Goal: Information Seeking & Learning: Check status

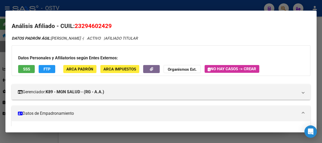
scroll to position [157, 0]
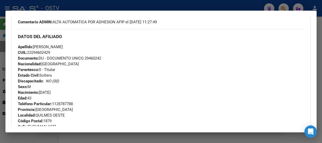
click at [96, 1] on div at bounding box center [161, 71] width 322 height 143
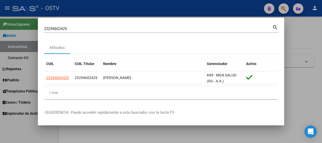
click at [111, 28] on input "23294602429" at bounding box center [158, 28] width 228 height 5
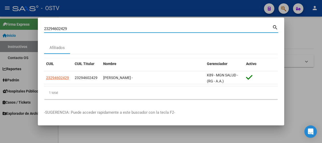
click at [111, 28] on input "23294602429" at bounding box center [158, 28] width 228 height 5
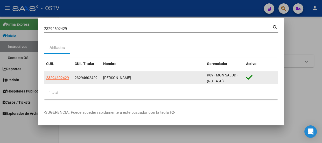
click at [63, 81] on datatable-body-cell "23294602429" at bounding box center [58, 77] width 29 height 13
click at [63, 77] on span "23294602429" at bounding box center [57, 78] width 23 height 4
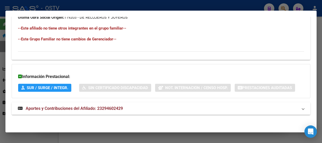
click at [107, 108] on span "Aportes y Contribuciones del Afiliado: 23294602429" at bounding box center [74, 108] width 97 height 5
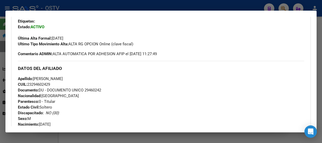
scroll to position [133, 0]
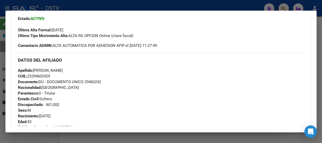
click at [89, 80] on span "Documento: DU - DOCUMENTO UNICO 29460242" at bounding box center [59, 82] width 83 height 5
copy span "29460242"
click at [24, 57] on h3 "DATOS DEL AFILIADO" at bounding box center [161, 60] width 287 height 6
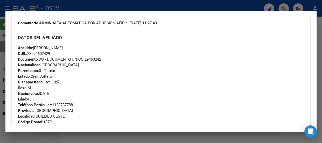
scroll to position [181, 0]
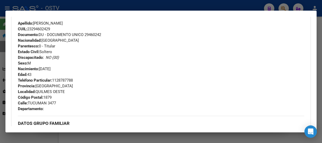
click at [101, 7] on div "23294602429 Buscar (apellido, dni, cuil, nro traspaso, cuit, obra social) searc…" at bounding box center [161, 71] width 322 height 143
click at [101, 7] on div at bounding box center [161, 71] width 322 height 143
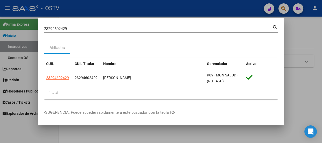
click at [105, 26] on div "23294602429 [PERSON_NAME] (apellido, dni, [PERSON_NAME], [PERSON_NAME], cuit, o…" at bounding box center [158, 29] width 228 height 8
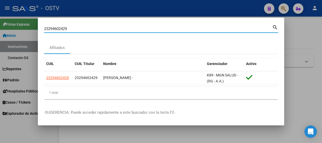
click at [106, 29] on input "23294602429" at bounding box center [158, 28] width 228 height 5
paste input "41775730"
type input "41775730"
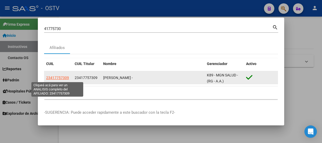
click at [55, 79] on span "23417757309" at bounding box center [57, 78] width 23 height 4
copy span "7"
type textarea "23417757309"
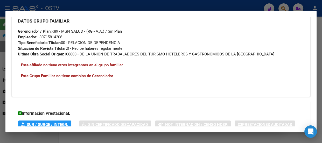
scroll to position [320, 0]
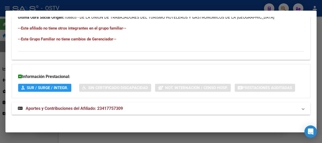
click at [156, 108] on mat-panel-title "Aportes y Contribuciones del Afiliado: 23417757309" at bounding box center [158, 109] width 280 height 6
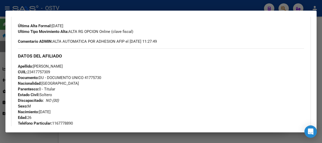
scroll to position [133, 0]
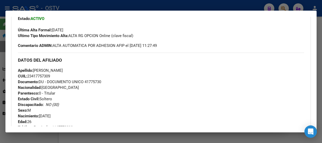
click at [70, 9] on div at bounding box center [161, 71] width 322 height 143
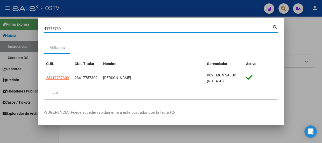
click at [77, 30] on input "41775730" at bounding box center [158, 28] width 228 height 5
paste input "27224095886"
type input "27224095886"
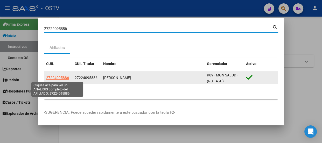
click at [62, 79] on span "27224095886" at bounding box center [57, 78] width 23 height 4
type textarea "27224095886"
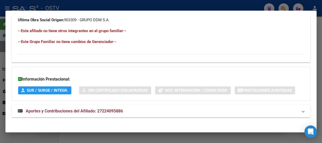
scroll to position [320, 0]
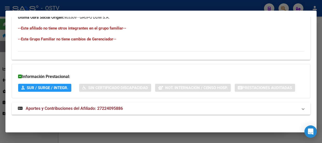
click at [104, 104] on mat-expansion-panel-header "Aportes y Contribuciones del Afiliado: 27224095886" at bounding box center [161, 109] width 299 height 12
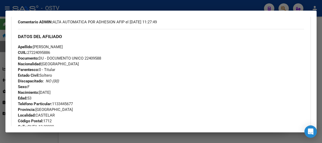
scroll to position [133, 0]
